Goal: Information Seeking & Learning: Learn about a topic

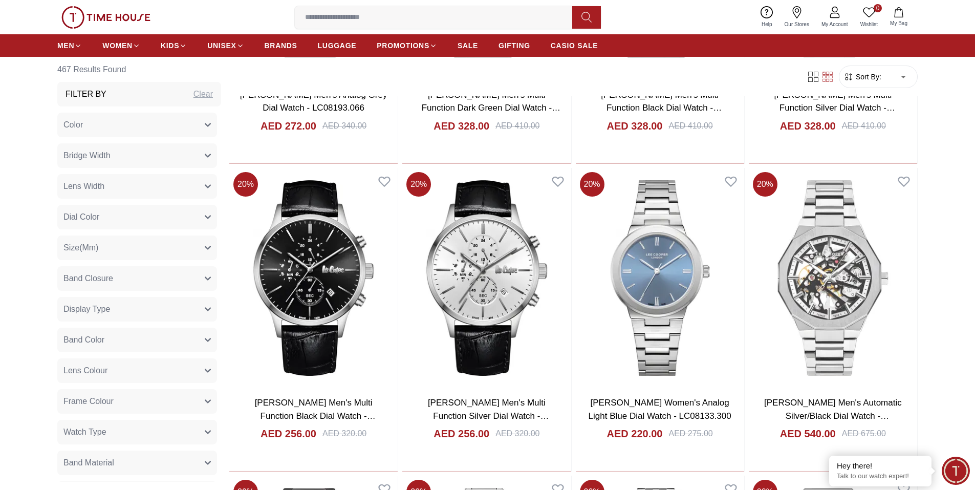
scroll to position [1024, 0]
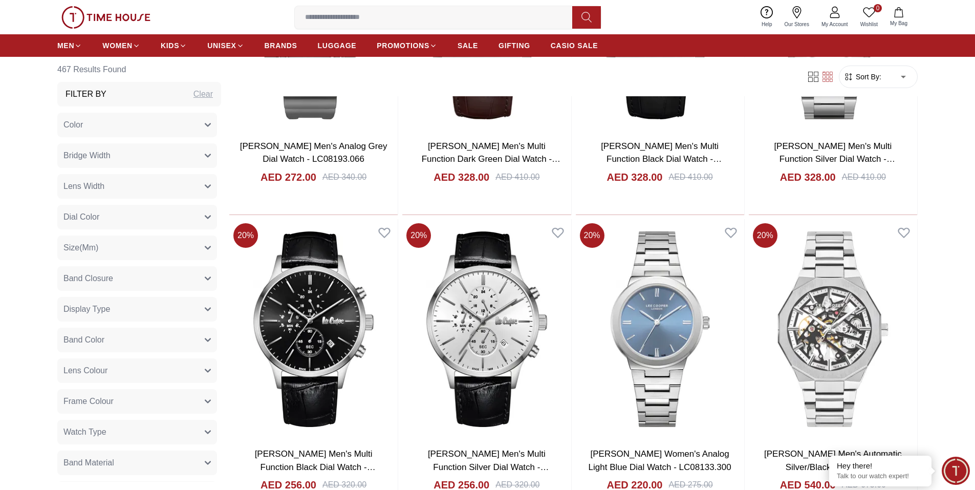
click at [150, 122] on button "Color" at bounding box center [137, 125] width 160 height 25
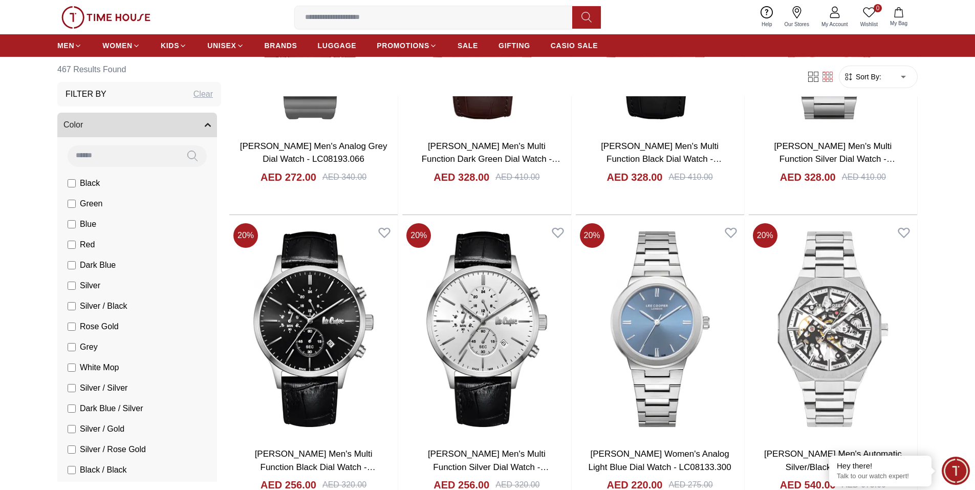
scroll to position [900, 0]
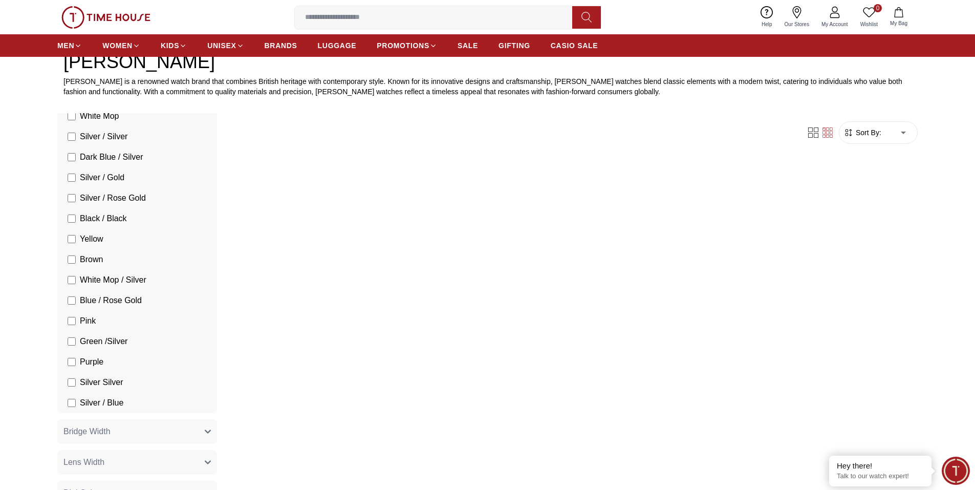
scroll to position [410, 0]
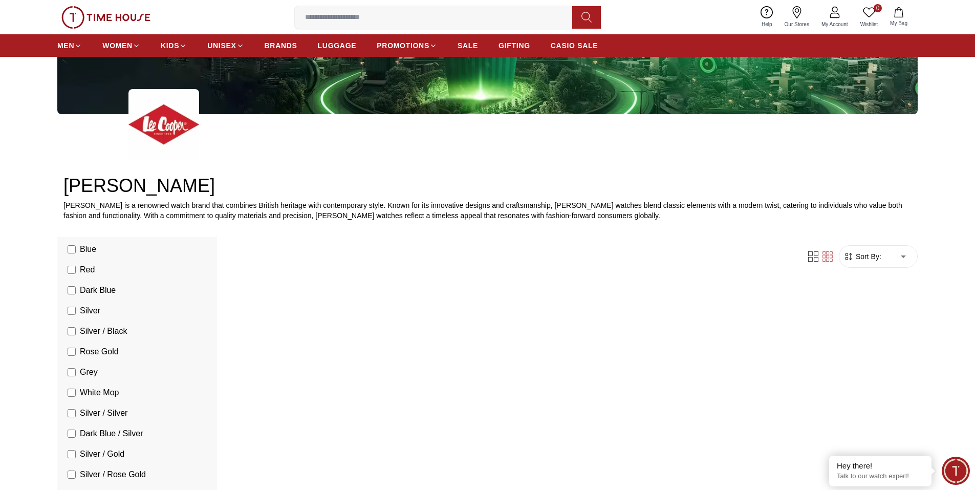
scroll to position [154, 0]
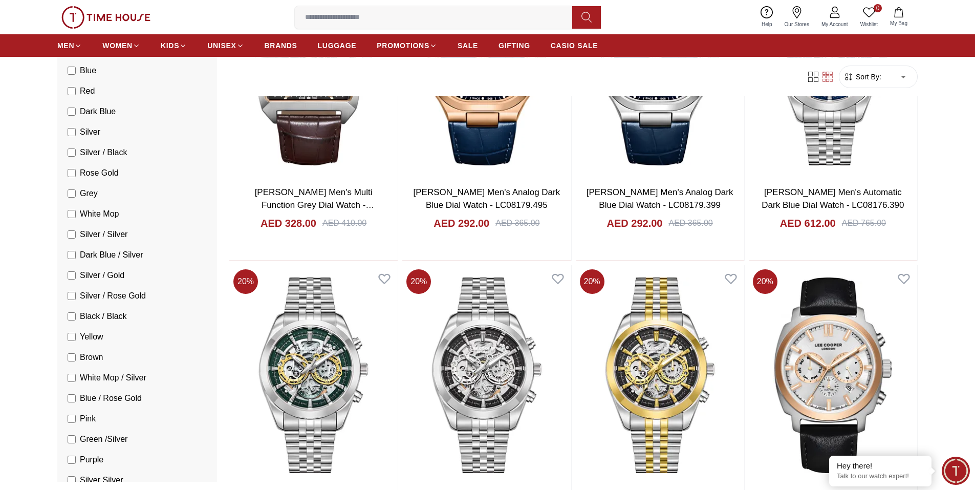
scroll to position [1894, 0]
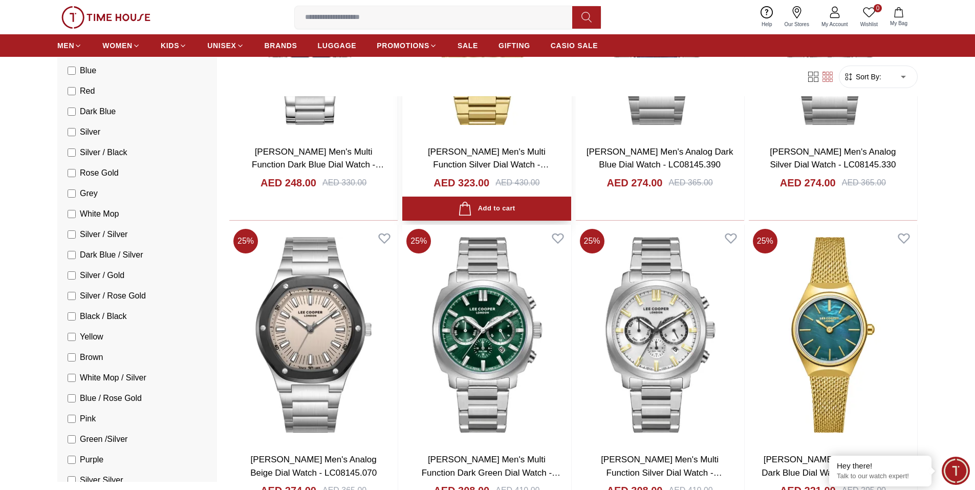
scroll to position [4761, 0]
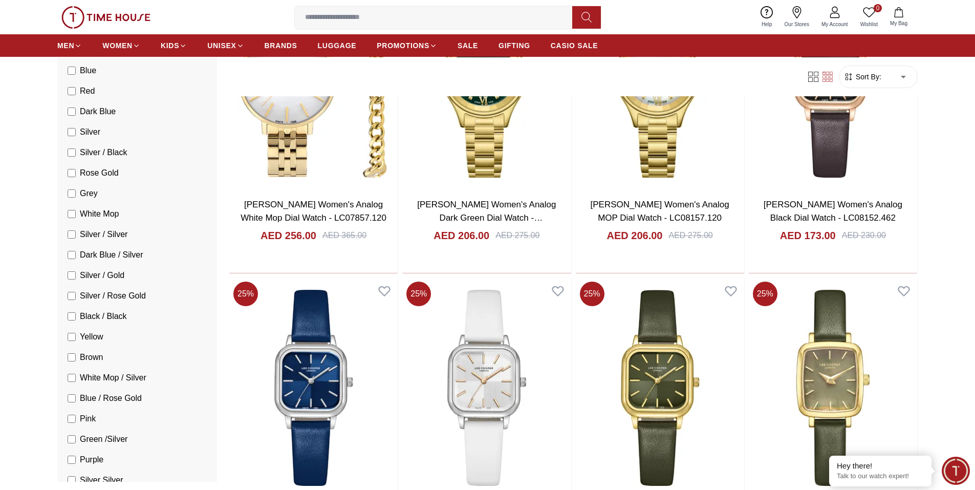
scroll to position [3532, 0]
